Goal: Task Accomplishment & Management: Manage account settings

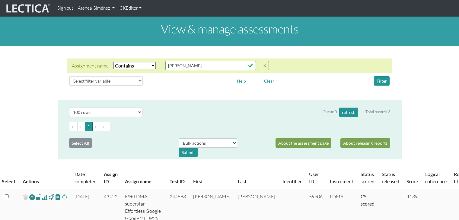
select select "icontains"
select select "100"
click at [101, 5] on link "Atenea Giménez" at bounding box center [96, 8] width 42 height 12
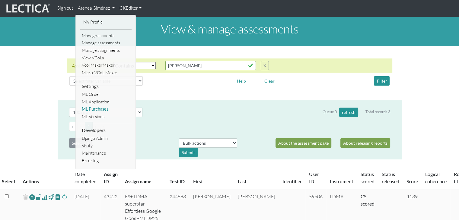
click at [98, 108] on link "ML Purchases" at bounding box center [105, 110] width 51 height 8
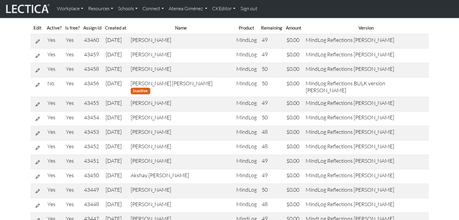
scroll to position [53, 0]
